Goal: Transaction & Acquisition: Purchase product/service

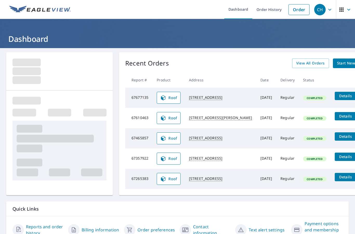
click at [337, 62] on span "Start New Order" at bounding box center [352, 63] width 30 height 7
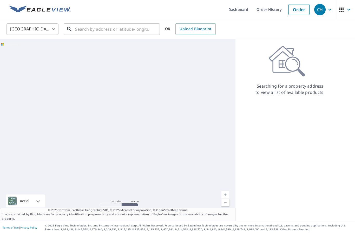
click at [79, 28] on input "text" at bounding box center [112, 29] width 74 height 15
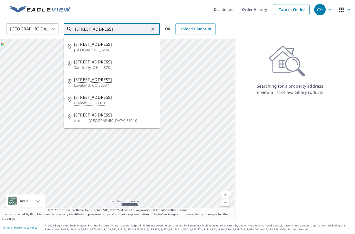
click at [84, 83] on p "Loveland, CO 80537" at bounding box center [115, 85] width 82 height 5
type input "[STREET_ADDRESS]"
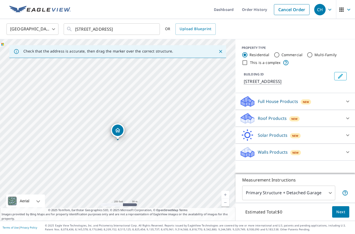
click at [266, 118] on p "Roof Products" at bounding box center [272, 118] width 29 height 6
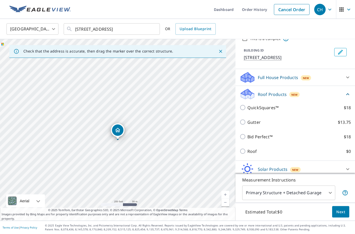
scroll to position [21, 0]
click at [339, 214] on span "Next" at bounding box center [340, 212] width 9 height 7
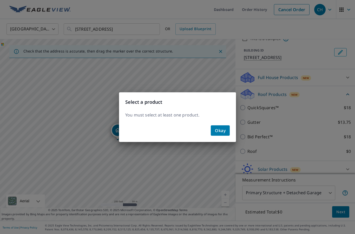
click at [215, 129] on button "Okay" at bounding box center [220, 130] width 19 height 10
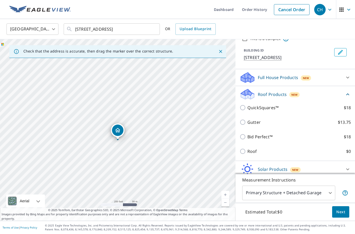
click at [242, 148] on input "Roof $0" at bounding box center [244, 151] width 8 height 6
checkbox input "true"
type input "3"
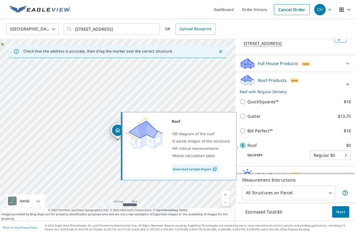
click at [340, 209] on span "Next" at bounding box center [340, 212] width 9 height 7
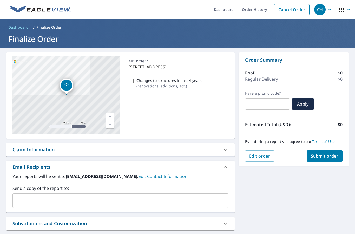
click at [131, 78] on input "Changes to structures in last 4 years ( renovations, additions, etc. )" at bounding box center [131, 81] width 6 height 6
checkbox input "true"
click at [319, 153] on span "Submit order" at bounding box center [325, 156] width 28 height 6
checkbox input "true"
